Goal: Task Accomplishment & Management: Complete application form

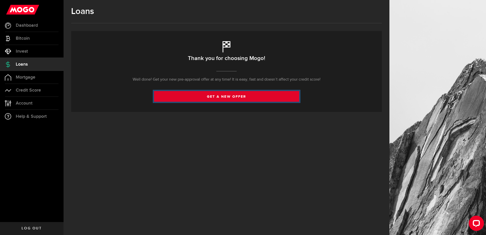
click at [207, 96] on link "get a new offer" at bounding box center [226, 96] width 145 height 11
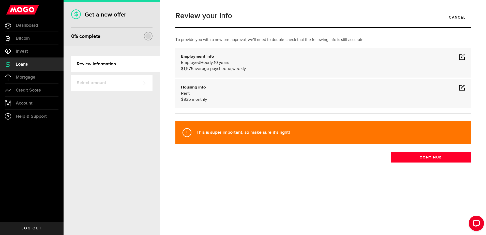
click at [463, 88] on span at bounding box center [462, 87] width 6 height 6
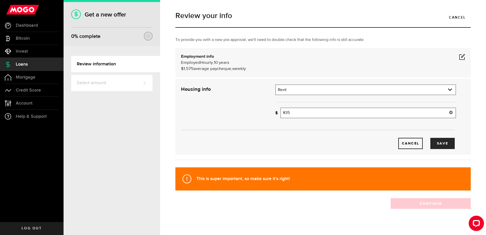
click at [296, 113] on input "835" at bounding box center [368, 113] width 176 height 11
type input "877"
click at [438, 143] on button "Save" at bounding box center [442, 143] width 24 height 11
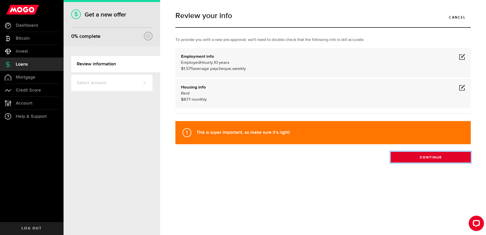
click at [418, 156] on button "Continue" at bounding box center [431, 157] width 80 height 11
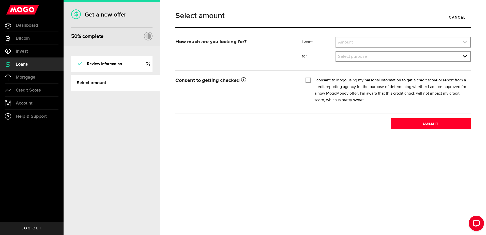
click at [358, 42] on link "expand select" at bounding box center [403, 42] width 134 height 10
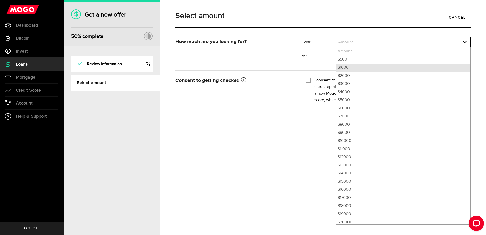
click at [351, 68] on li "$1000" at bounding box center [403, 68] width 134 height 8
select select "1000"
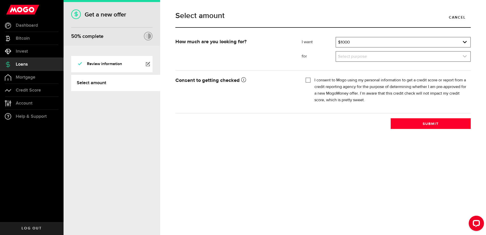
click at [360, 55] on link "expand select" at bounding box center [403, 57] width 134 height 10
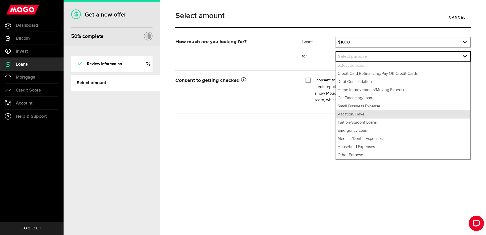
click at [356, 115] on li "Vacation/Travel" at bounding box center [403, 114] width 134 height 8
select select "Vacation/Travel"
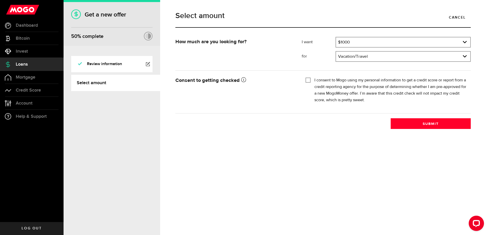
click at [308, 81] on input "I consent to Mogo using my personal information to get a credit score or report…" at bounding box center [308, 79] width 5 height 5
checkbox input "true"
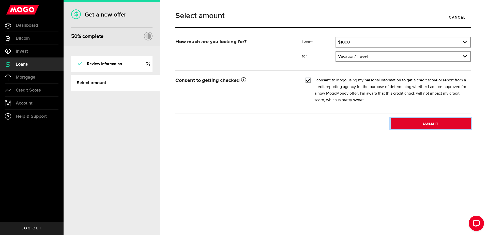
click at [429, 123] on button "Submit" at bounding box center [431, 123] width 80 height 11
